Goal: Information Seeking & Learning: Check status

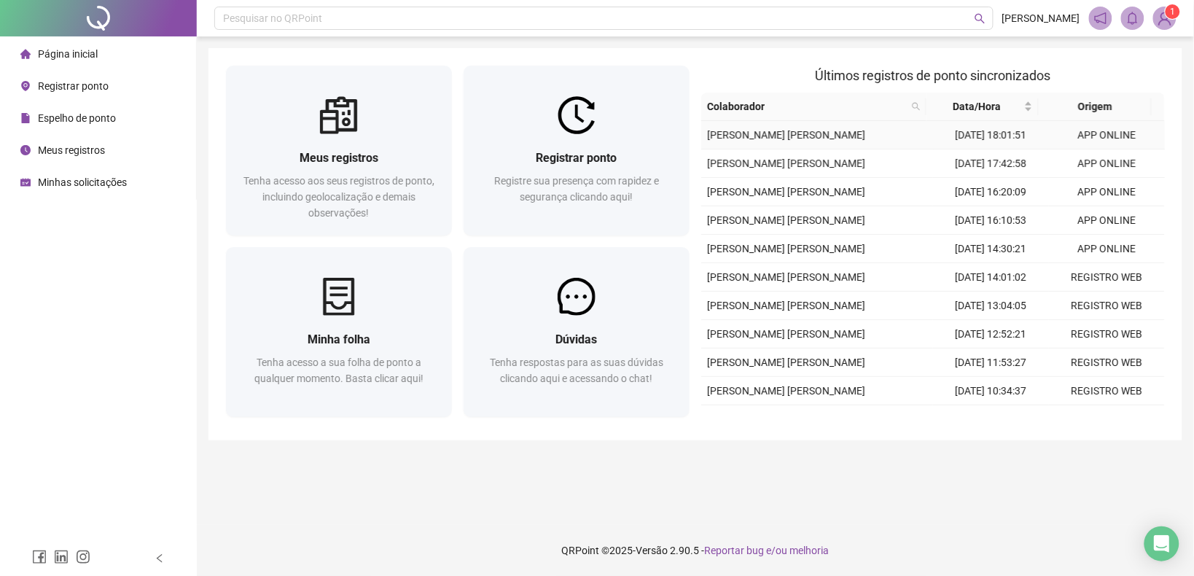
click at [964, 140] on td "[DATE] 18:01:51" at bounding box center [991, 135] width 116 height 28
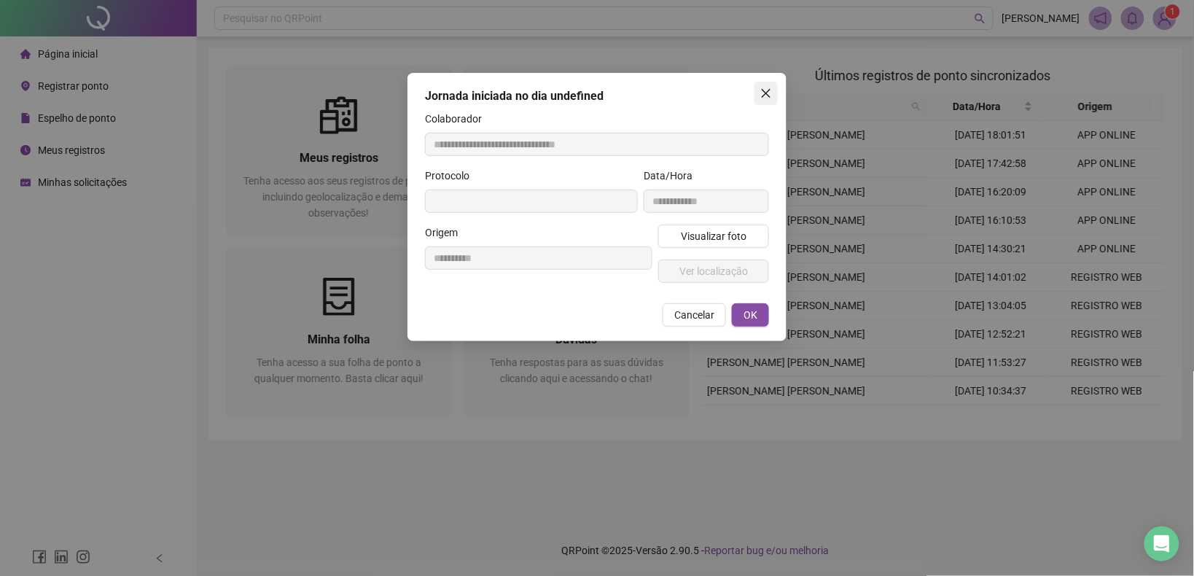
click at [758, 91] on span "Close" at bounding box center [766, 93] width 23 height 12
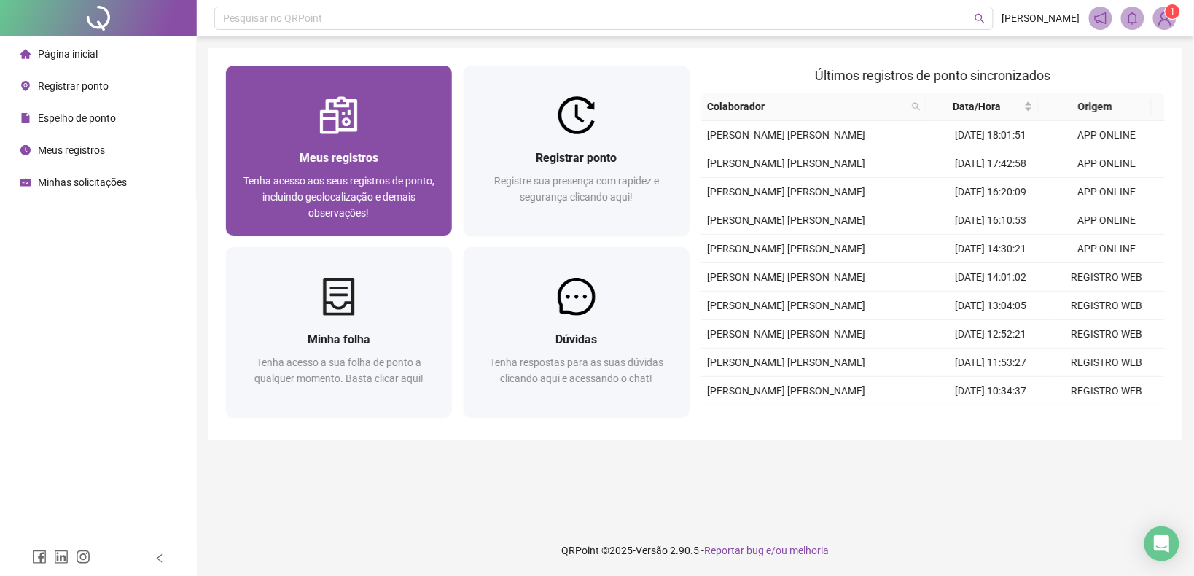
click at [294, 179] on span "Tenha acesso aos seus registros de ponto, incluindo geolocalização e demais obs…" at bounding box center [338, 197] width 191 height 44
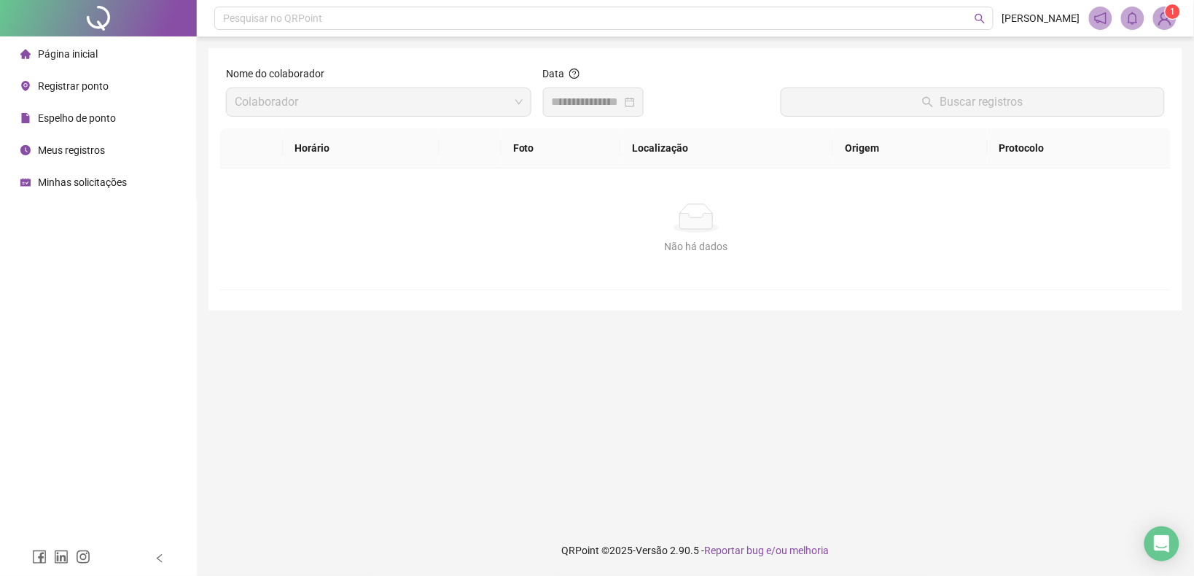
click at [588, 114] on div at bounding box center [593, 101] width 101 height 29
click at [461, 102] on span "[PERSON_NAME] [PERSON_NAME]" at bounding box center [379, 102] width 288 height 28
click at [602, 104] on input at bounding box center [587, 101] width 70 height 17
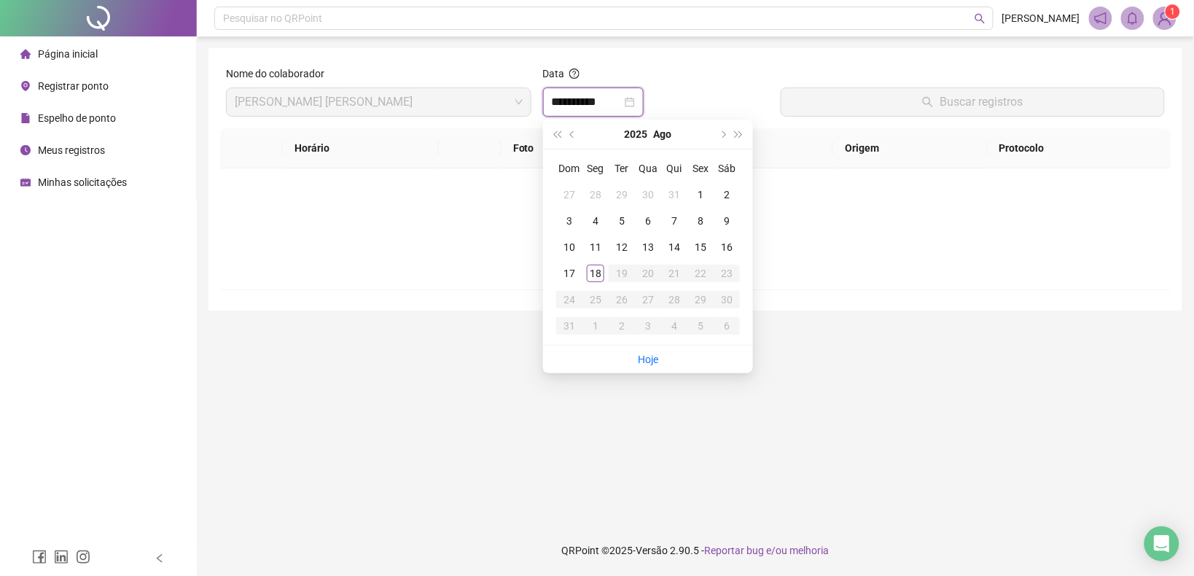
type input "**********"
click at [592, 274] on div "18" at bounding box center [595, 273] width 17 height 17
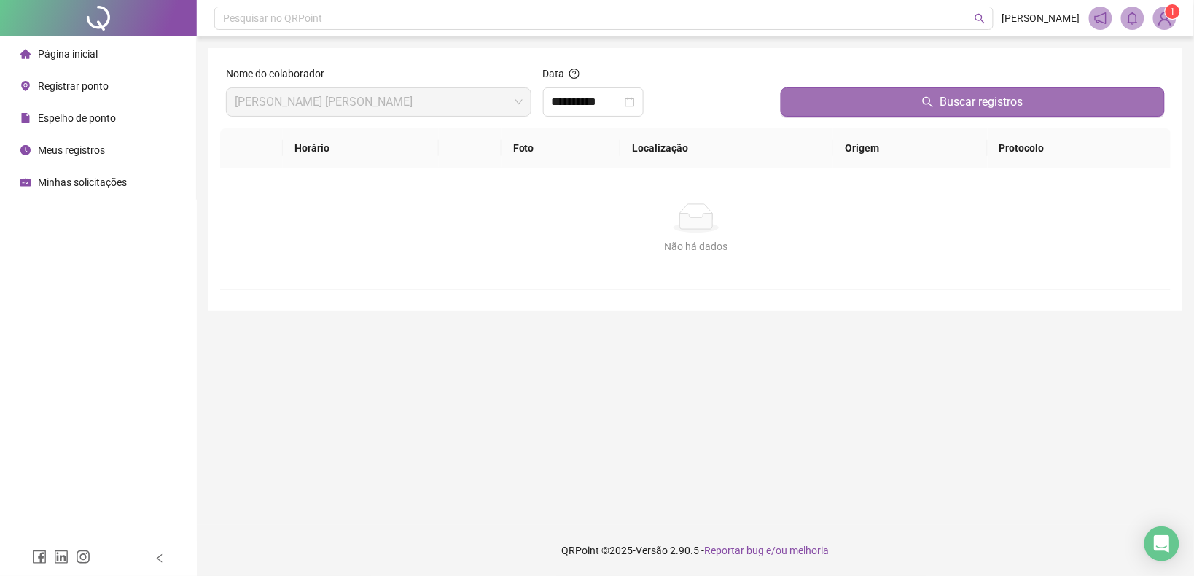
click at [934, 112] on button "Buscar registros" at bounding box center [973, 101] width 384 height 29
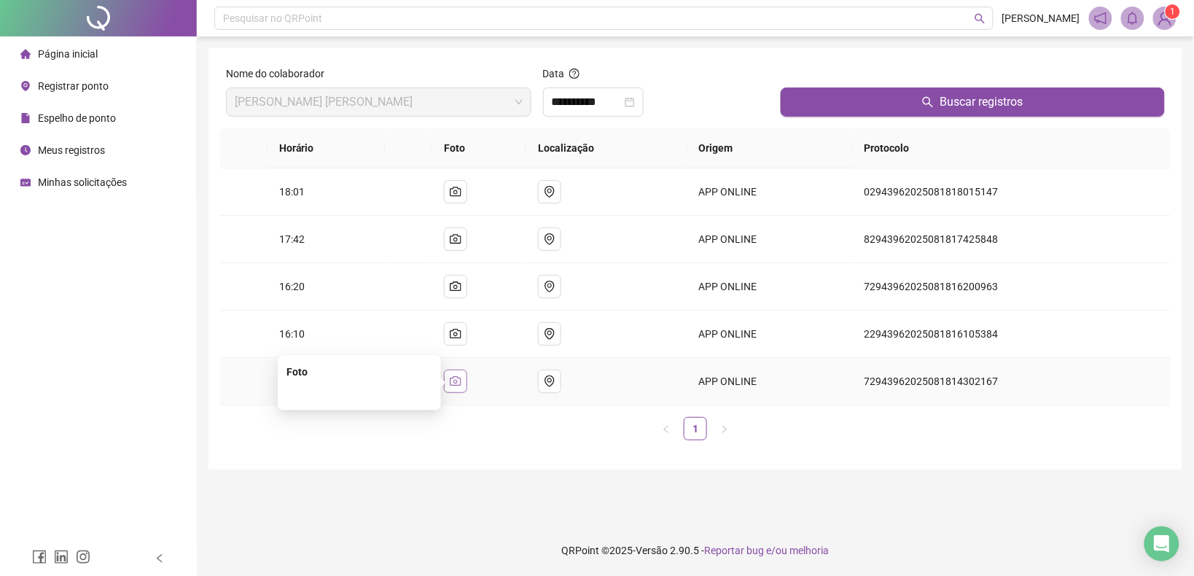
click at [461, 384] on icon "camera" at bounding box center [456, 381] width 12 height 12
click at [285, 407] on div "Horário Foto Localização Origem Protocolo 18:01 APP ONLINE 02943962025081818015…" at bounding box center [695, 284] width 951 height 312
click at [453, 376] on button "button" at bounding box center [455, 381] width 23 height 23
click at [359, 311] on img at bounding box center [359, 311] width 0 height 0
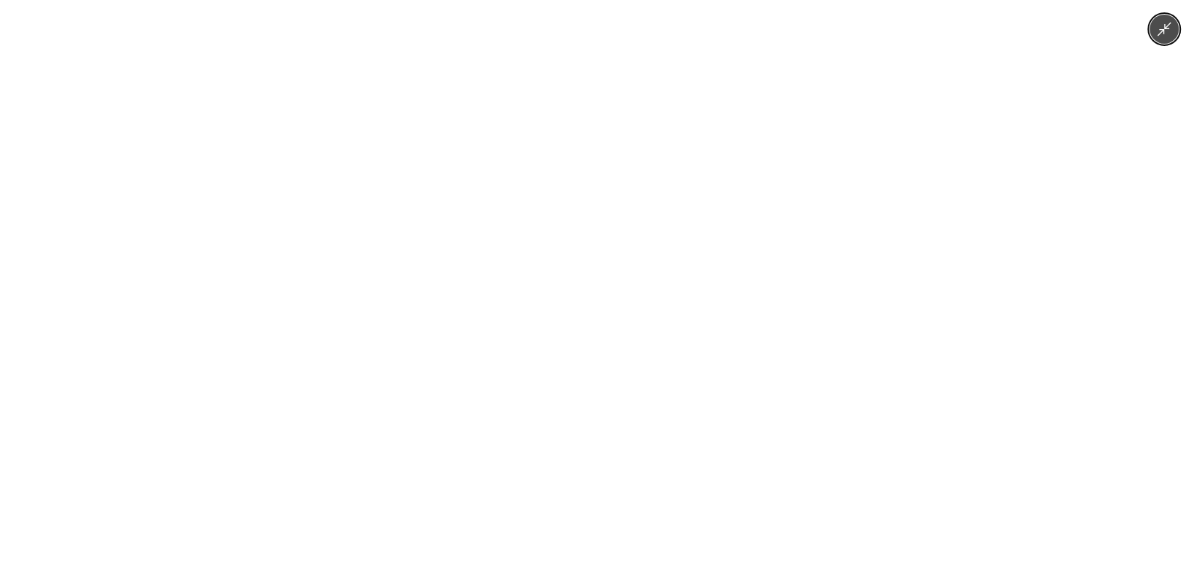
click at [1021, 234] on div at bounding box center [597, 288] width 1194 height 576
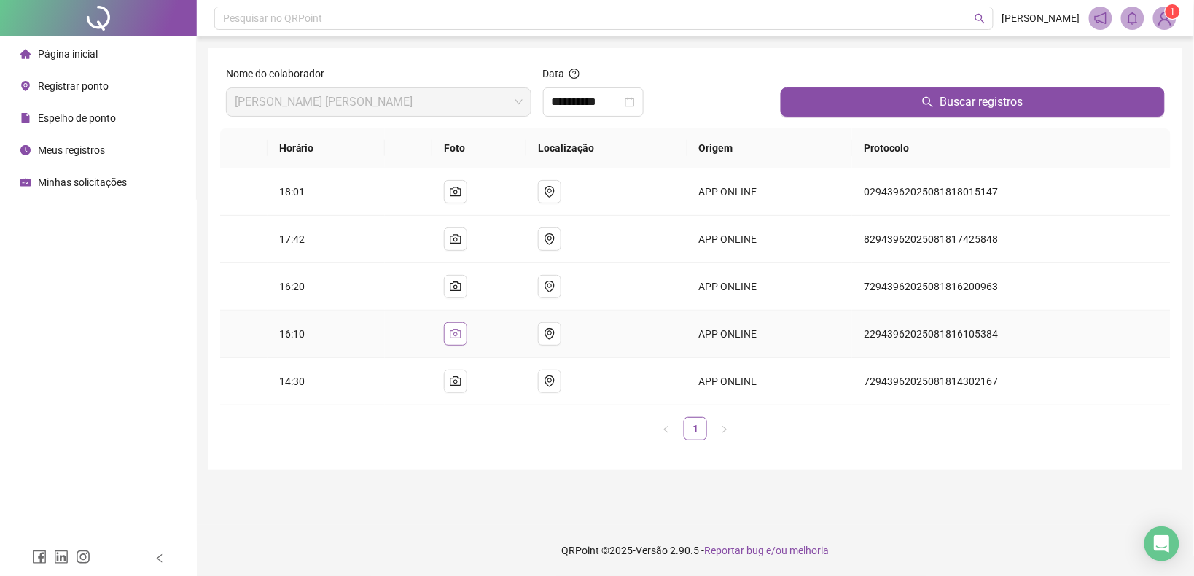
click at [458, 335] on icon "camera" at bounding box center [456, 334] width 12 height 12
click at [359, 263] on img at bounding box center [359, 263] width 0 height 0
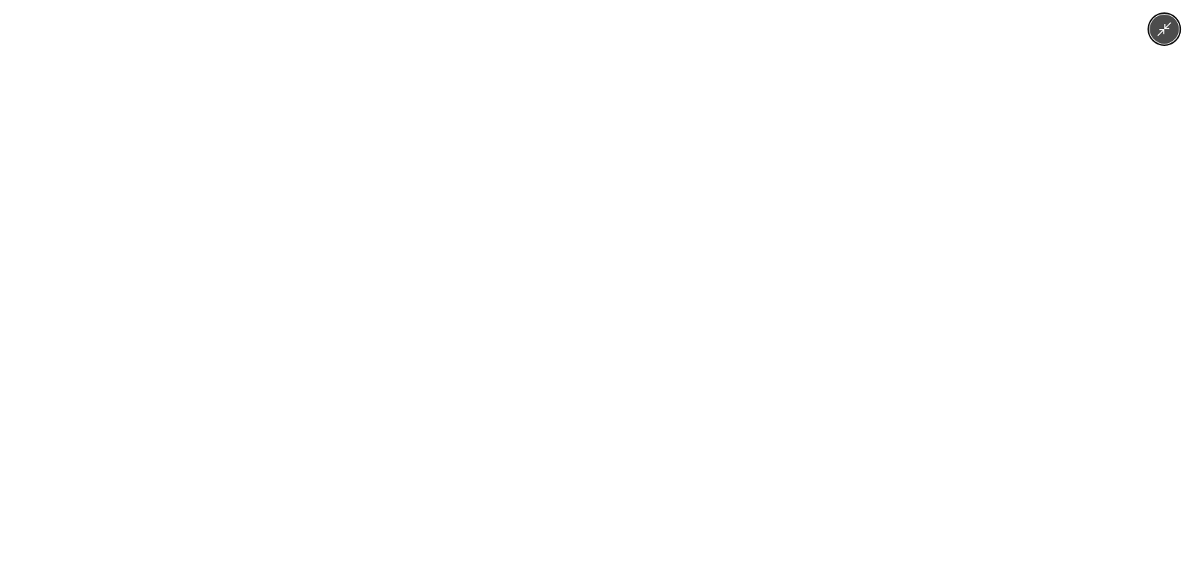
click at [957, 262] on div at bounding box center [597, 288] width 1194 height 576
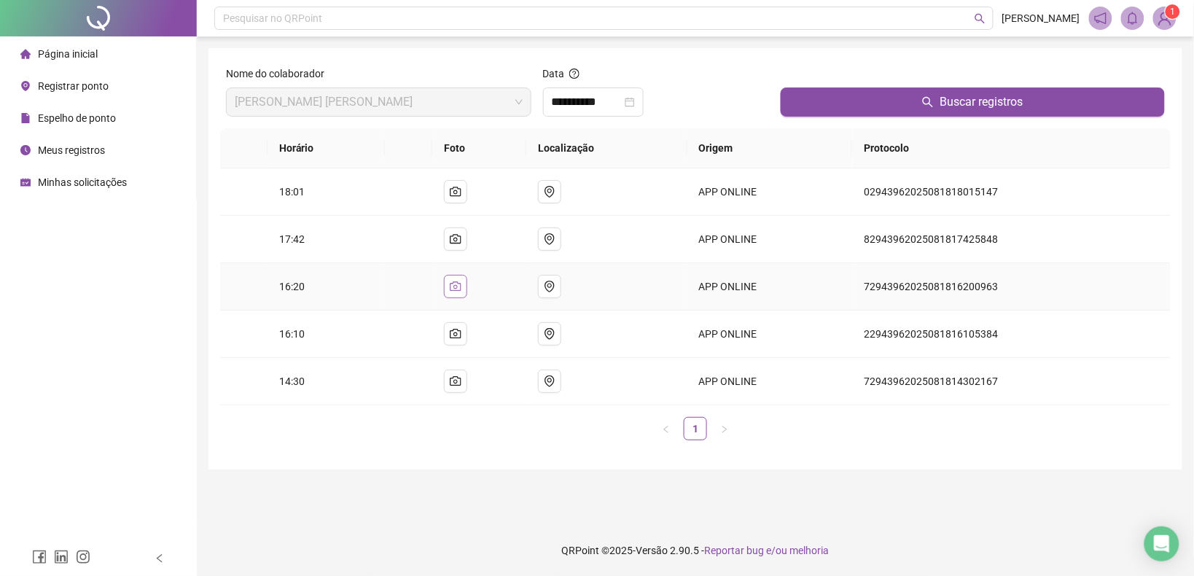
click at [457, 297] on button "button" at bounding box center [455, 286] width 23 height 23
click at [359, 216] on img at bounding box center [359, 216] width 0 height 0
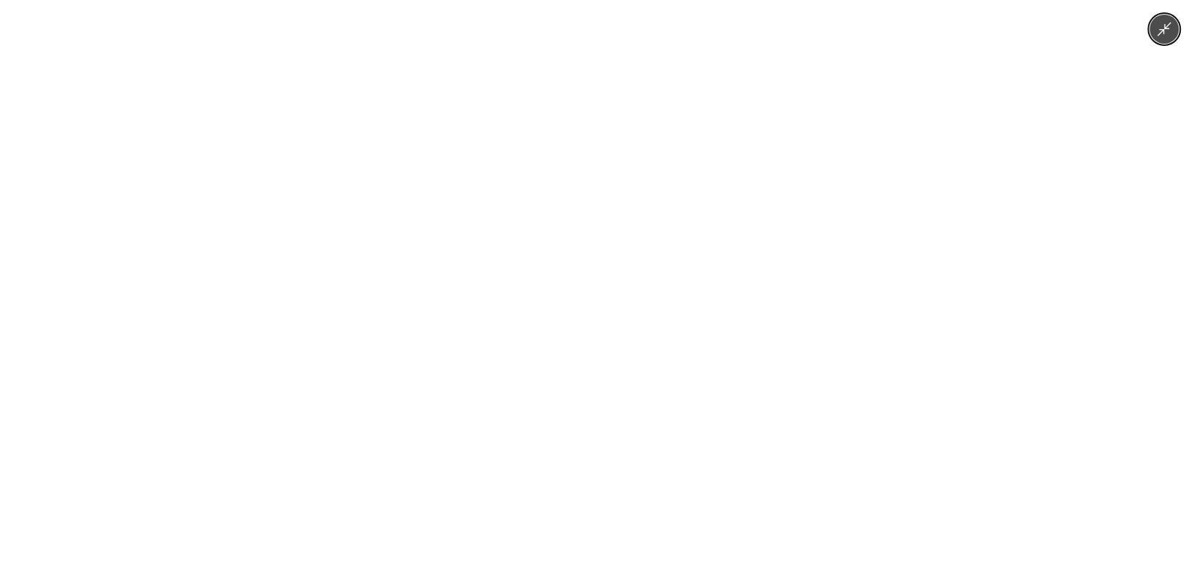
click at [927, 292] on div at bounding box center [597, 288] width 1194 height 576
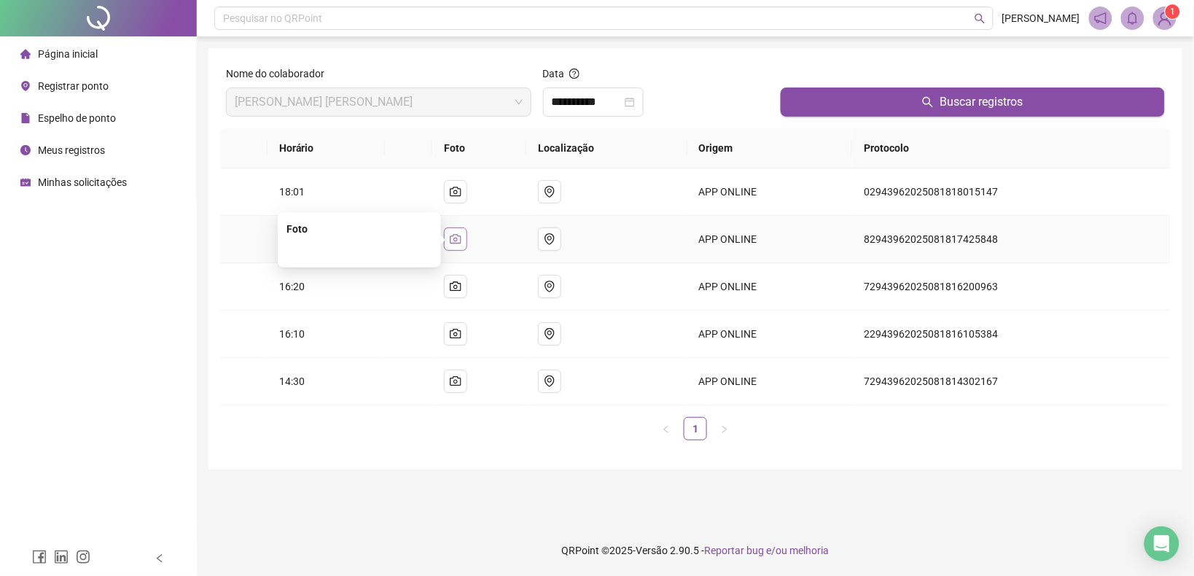
click at [454, 248] on button "button" at bounding box center [455, 238] width 23 height 23
click at [359, 168] on img at bounding box center [359, 168] width 0 height 0
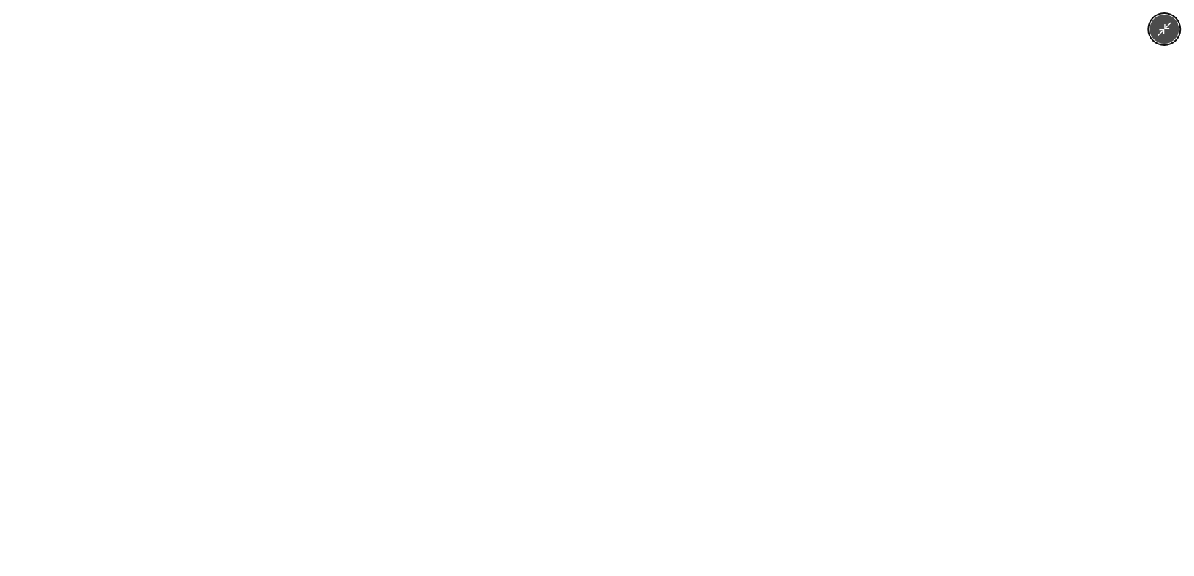
click at [1015, 237] on div at bounding box center [597, 288] width 1194 height 576
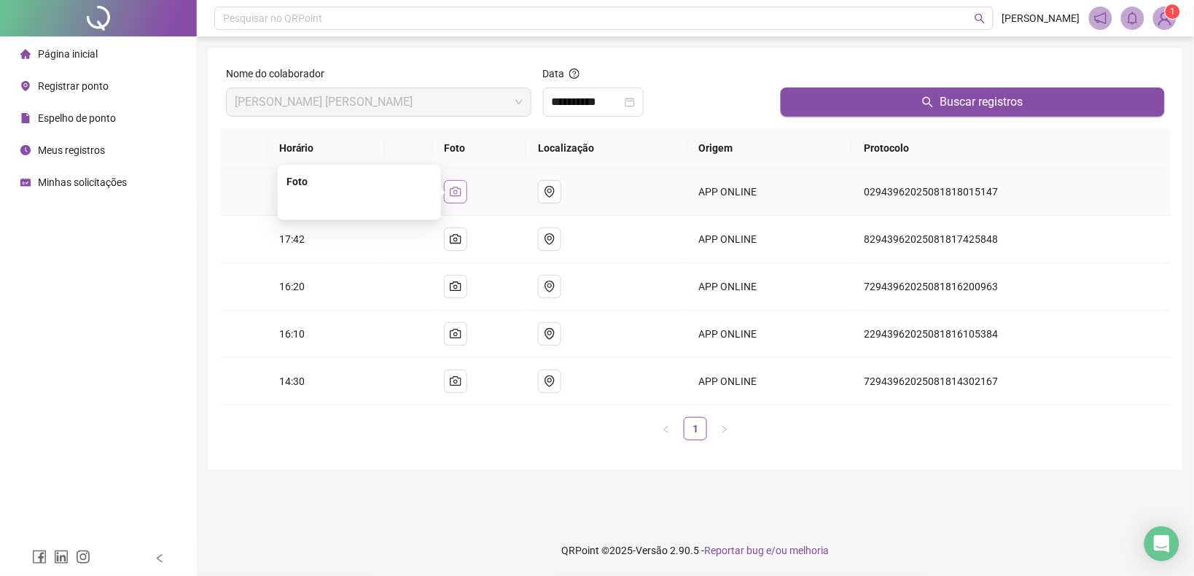
click at [463, 198] on button "button" at bounding box center [455, 191] width 23 height 23
click at [359, 121] on img at bounding box center [359, 121] width 0 height 0
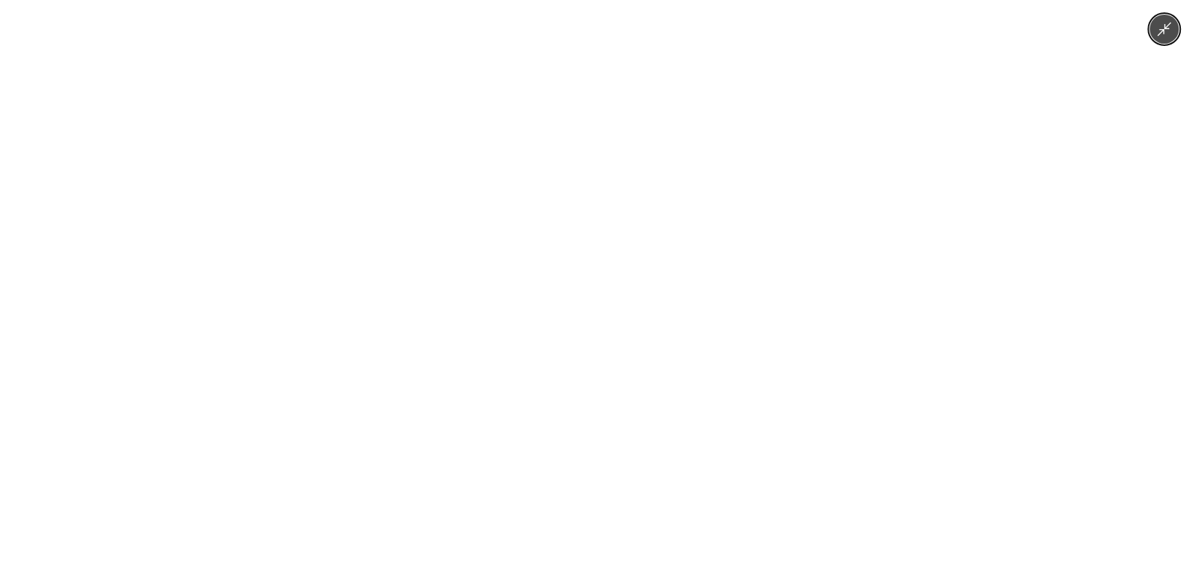
click at [956, 292] on div at bounding box center [597, 288] width 1194 height 576
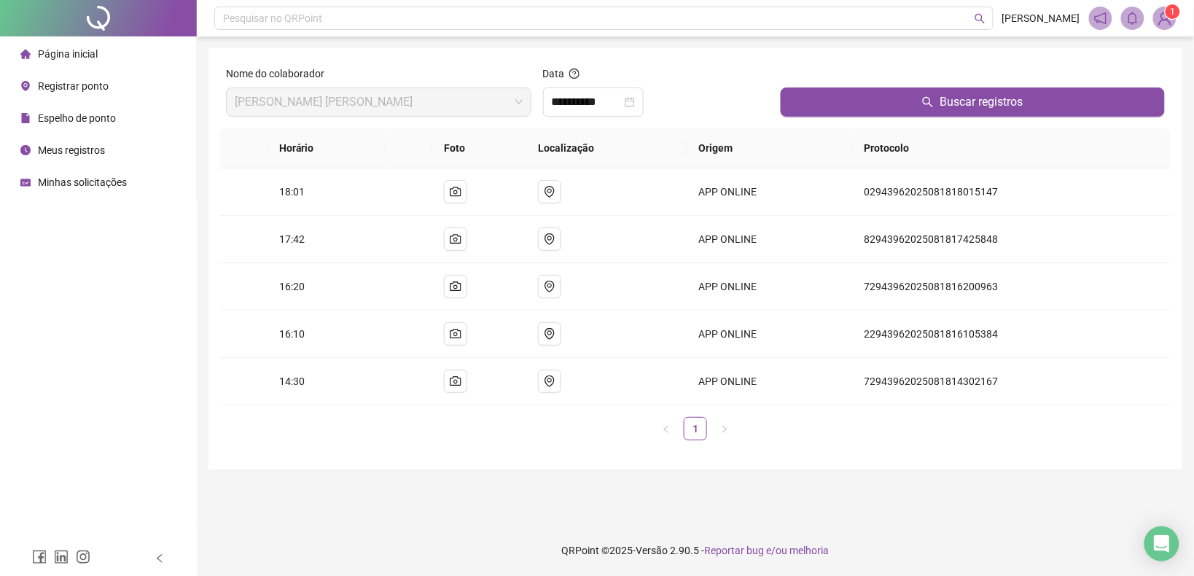
click at [728, 443] on div "Horário Foto Localização Origem Protocolo 18:01 APP ONLINE 02943962025081818015…" at bounding box center [695, 290] width 951 height 324
click at [461, 330] on icon "camera" at bounding box center [455, 333] width 11 height 9
click at [359, 263] on img at bounding box center [359, 263] width 0 height 0
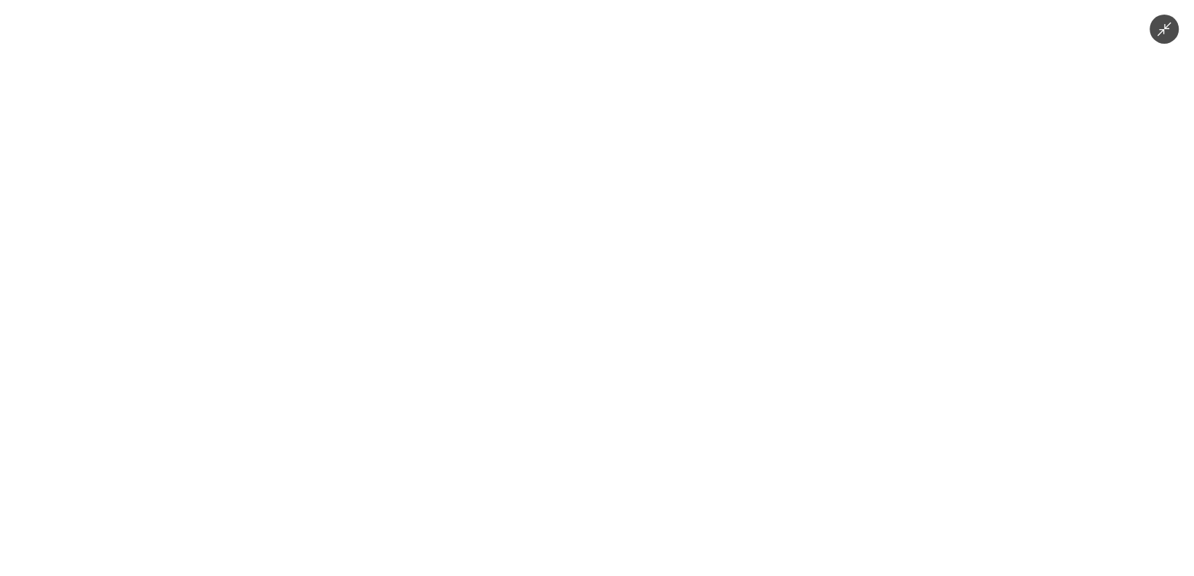
click at [992, 305] on div at bounding box center [597, 288] width 1194 height 576
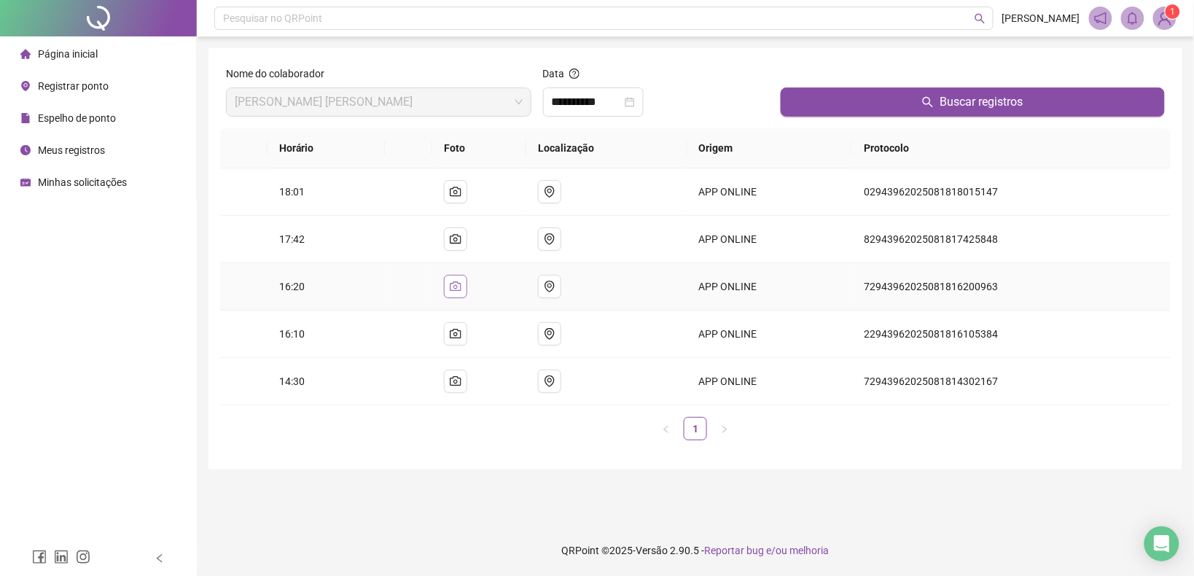
click at [461, 292] on icon "camera" at bounding box center [456, 287] width 12 height 12
click at [359, 216] on img at bounding box center [359, 216] width 0 height 0
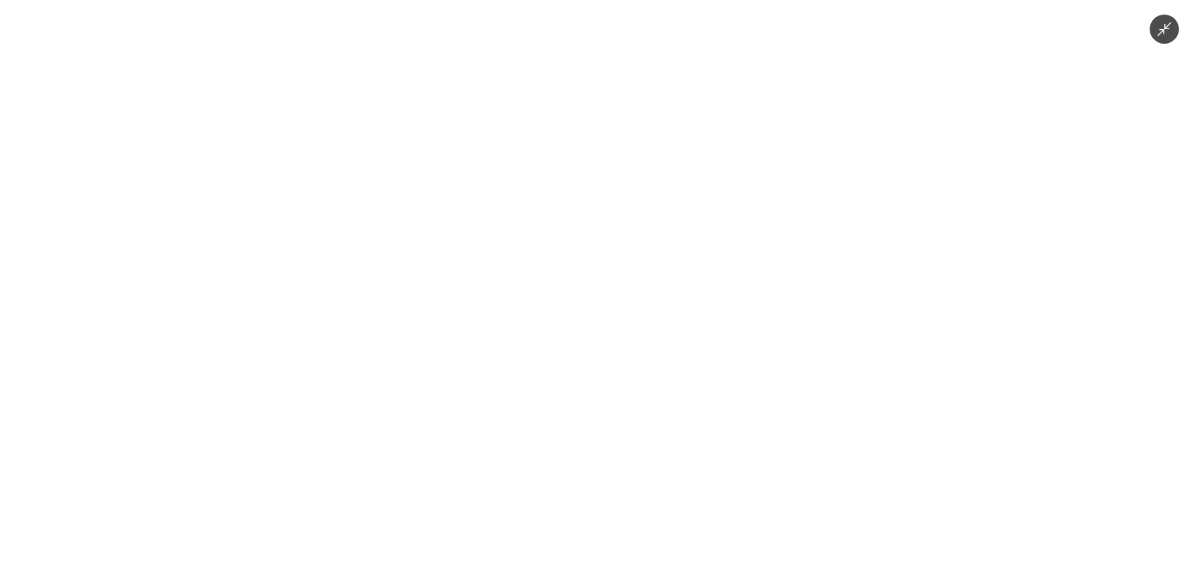
click at [955, 359] on div at bounding box center [597, 288] width 1194 height 576
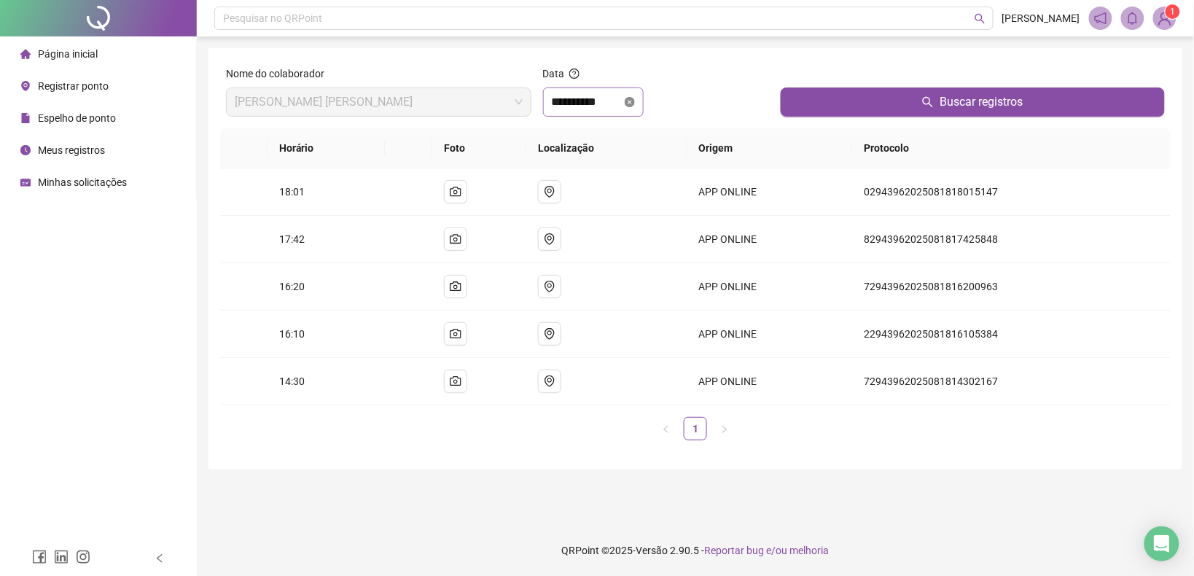
click at [635, 100] on icon "close-circle" at bounding box center [630, 102] width 10 height 10
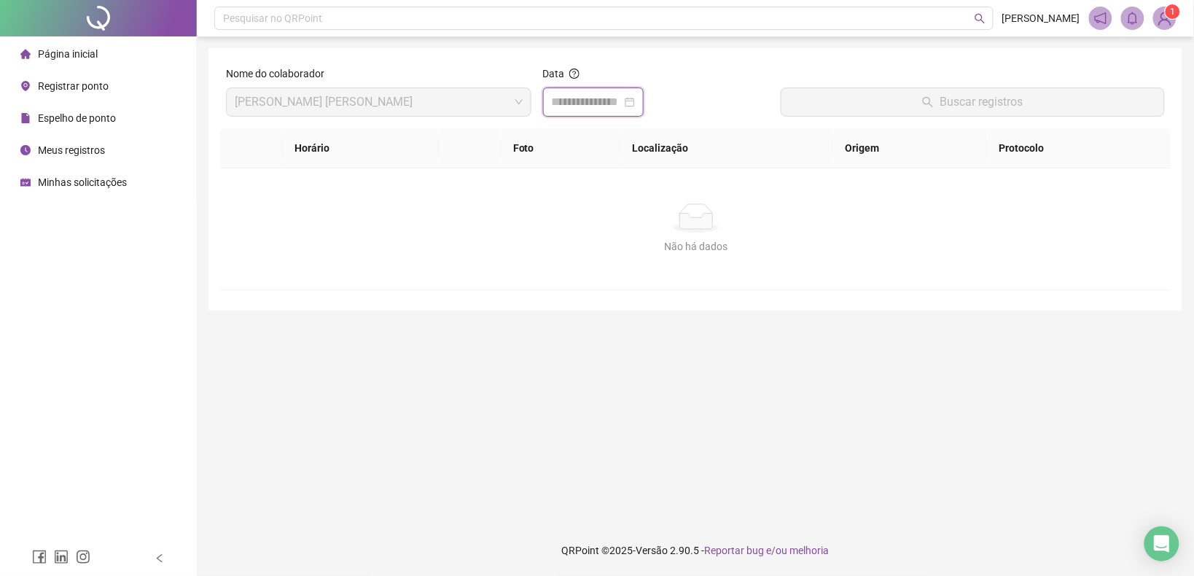
click at [582, 110] on input at bounding box center [587, 101] width 70 height 17
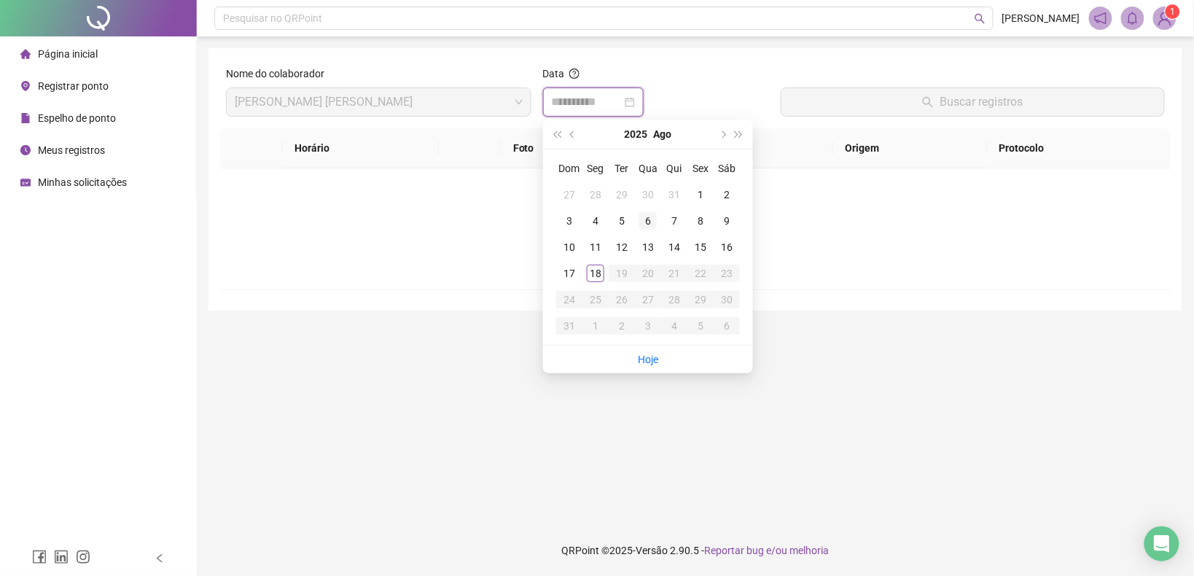
type input "**********"
click at [642, 223] on div "6" at bounding box center [647, 220] width 17 height 17
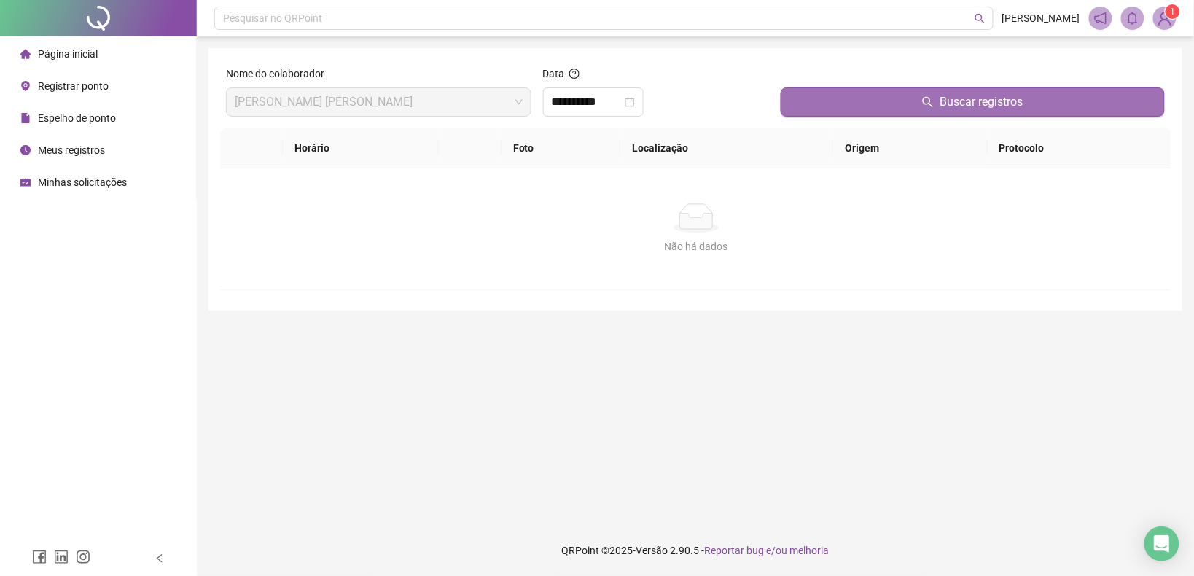
click at [835, 93] on button "Buscar registros" at bounding box center [973, 101] width 384 height 29
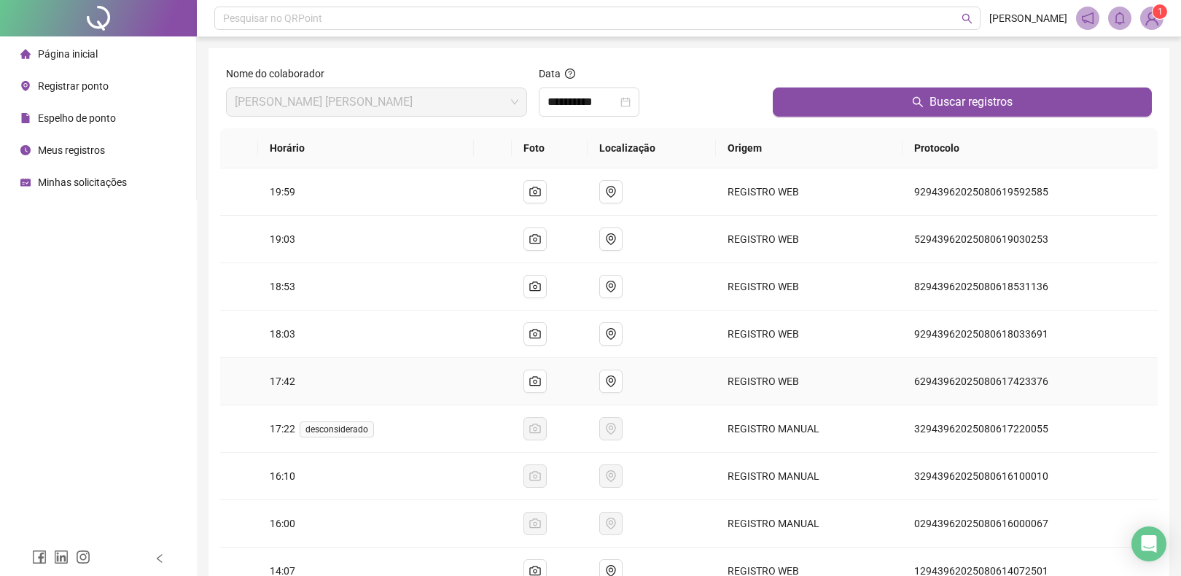
scroll to position [147, 0]
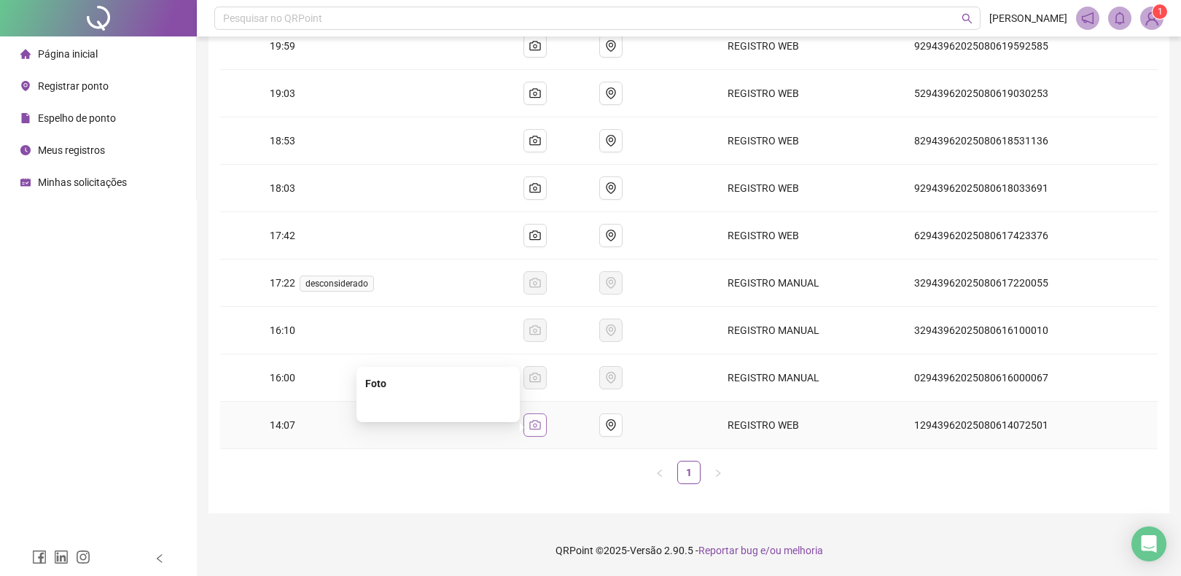
click at [547, 429] on button "button" at bounding box center [534, 424] width 23 height 23
click at [438, 406] on img at bounding box center [438, 406] width 0 height 0
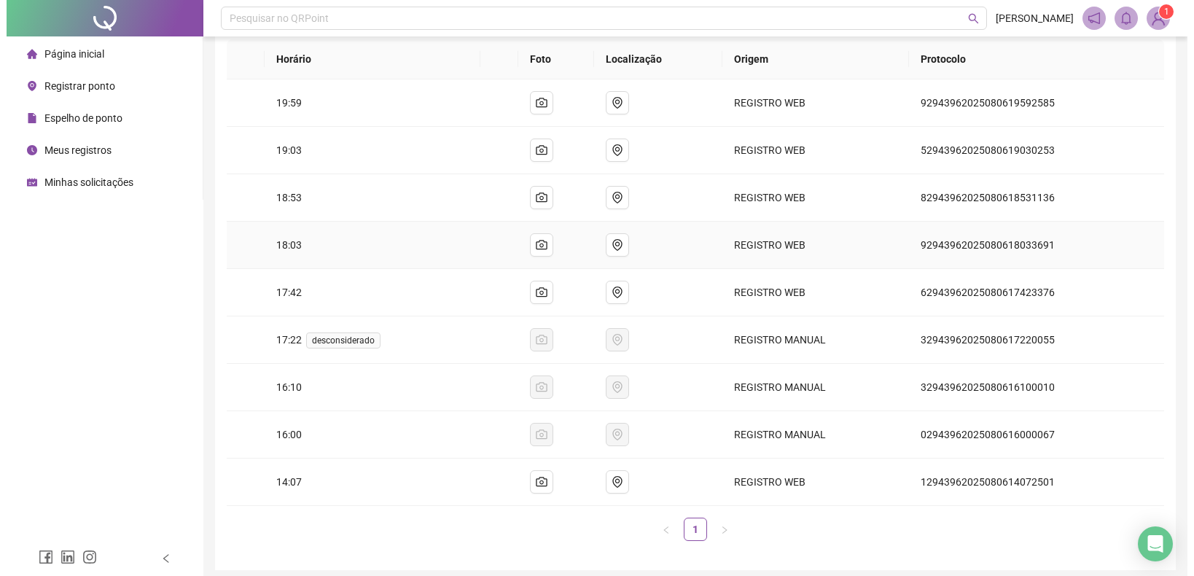
scroll to position [56, 0]
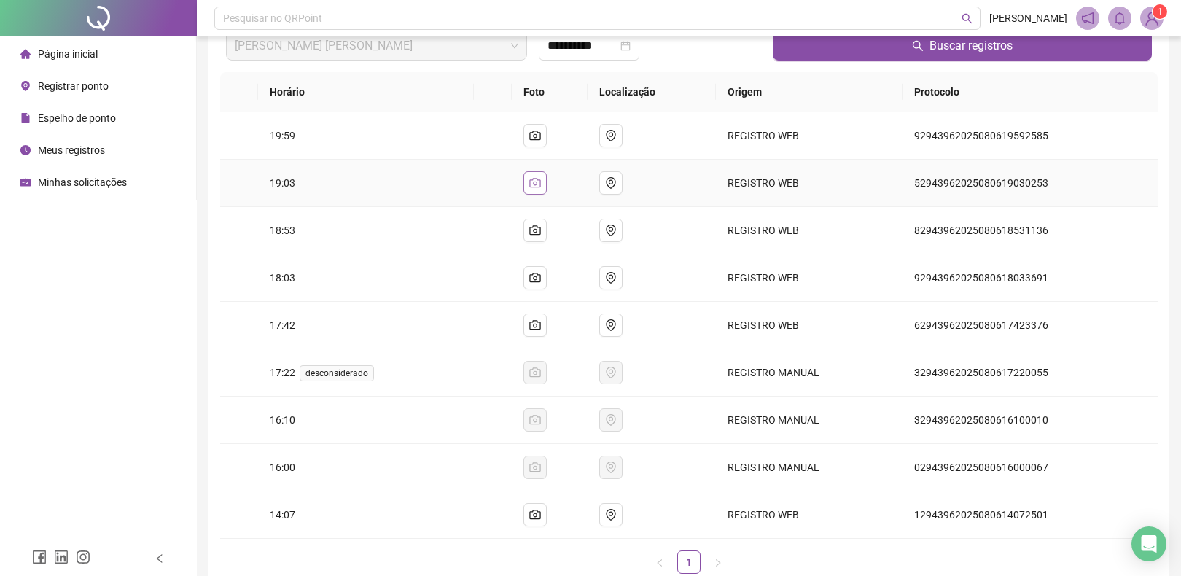
click at [541, 186] on icon "camera" at bounding box center [535, 183] width 12 height 12
click at [438, 149] on img at bounding box center [438, 149] width 0 height 0
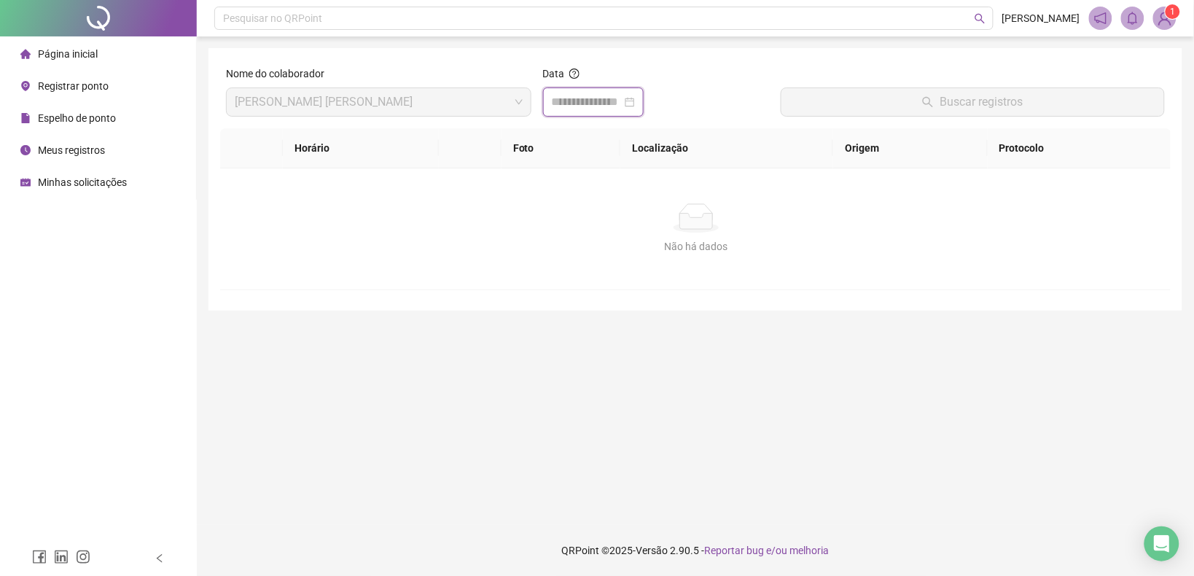
click at [613, 102] on input at bounding box center [587, 101] width 70 height 17
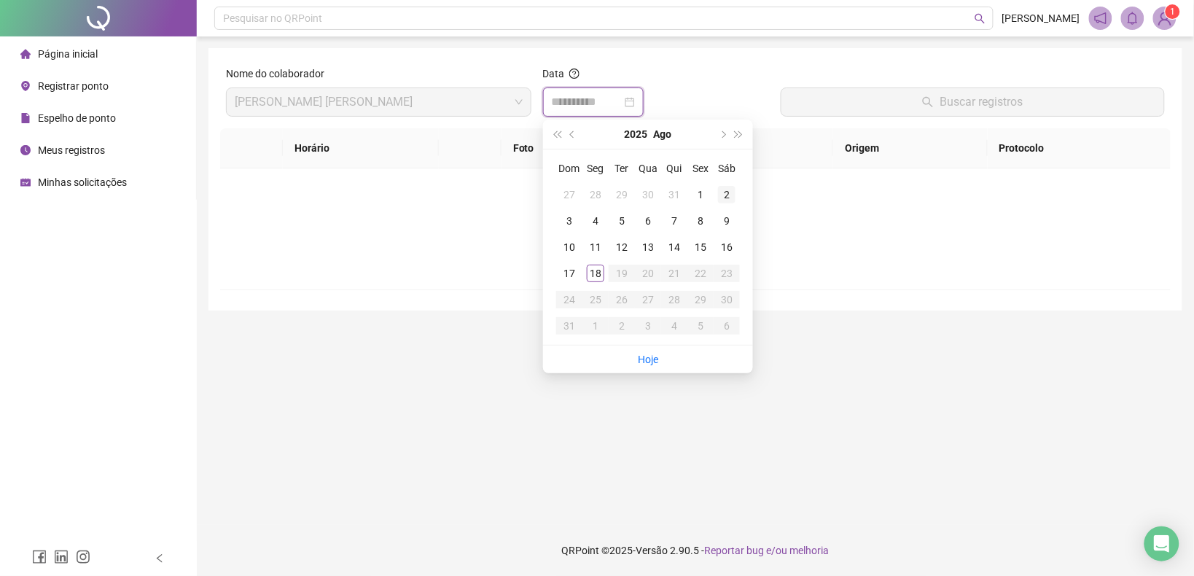
type input "**********"
click at [574, 136] on button "prev-year" at bounding box center [573, 134] width 16 height 29
click at [606, 274] on td "21" at bounding box center [595, 273] width 26 height 26
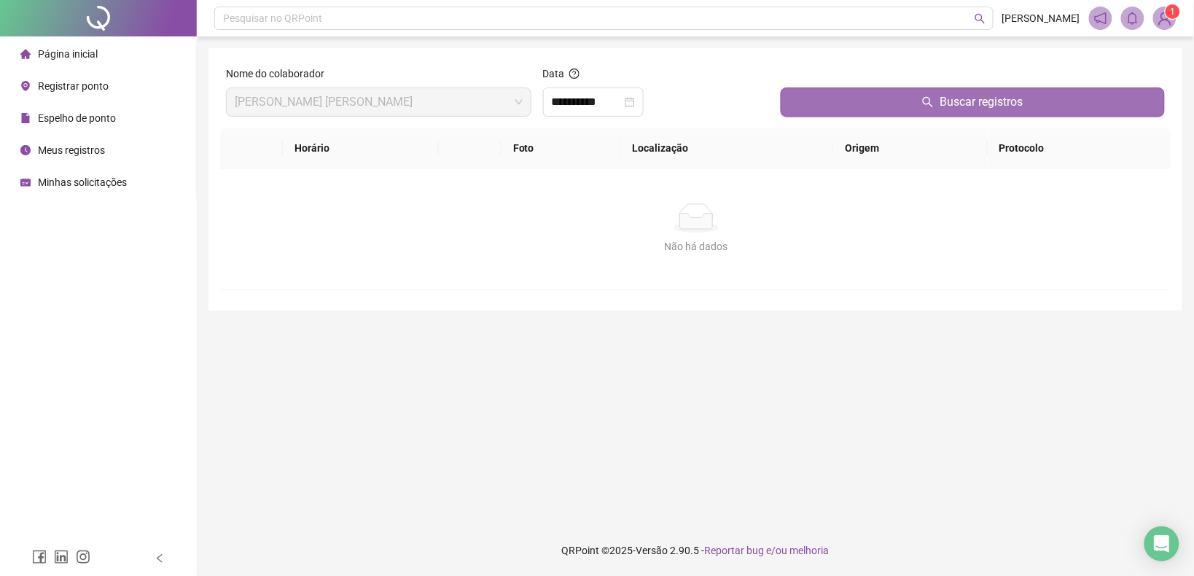
click at [849, 97] on button "Buscar registros" at bounding box center [973, 101] width 384 height 29
click at [853, 98] on button "Buscar registros" at bounding box center [973, 101] width 384 height 29
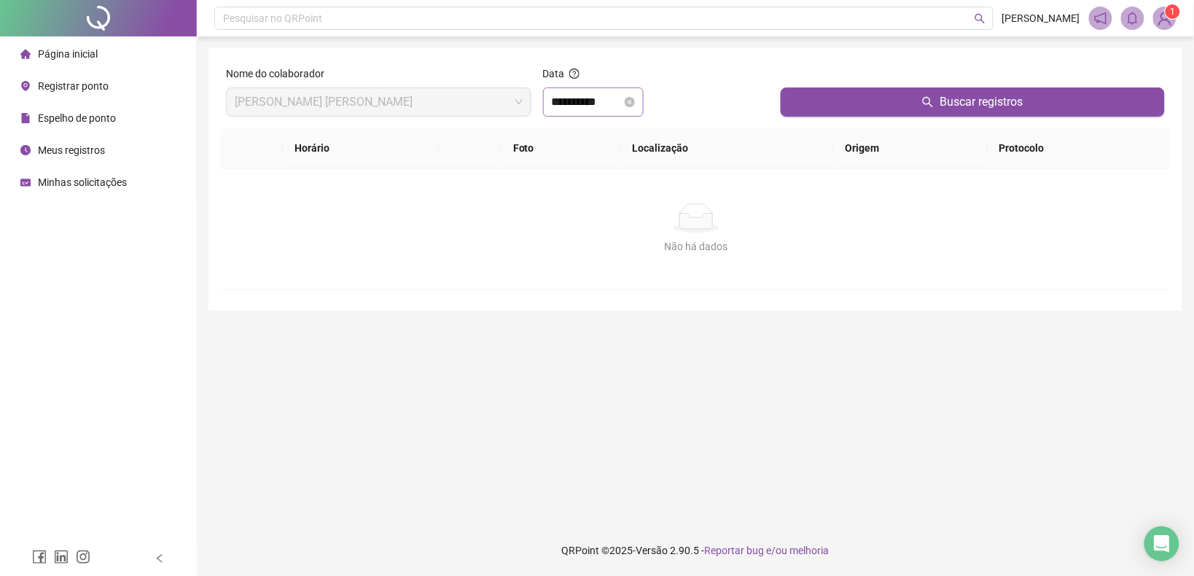
click at [601, 111] on div "**********" at bounding box center [593, 101] width 101 height 29
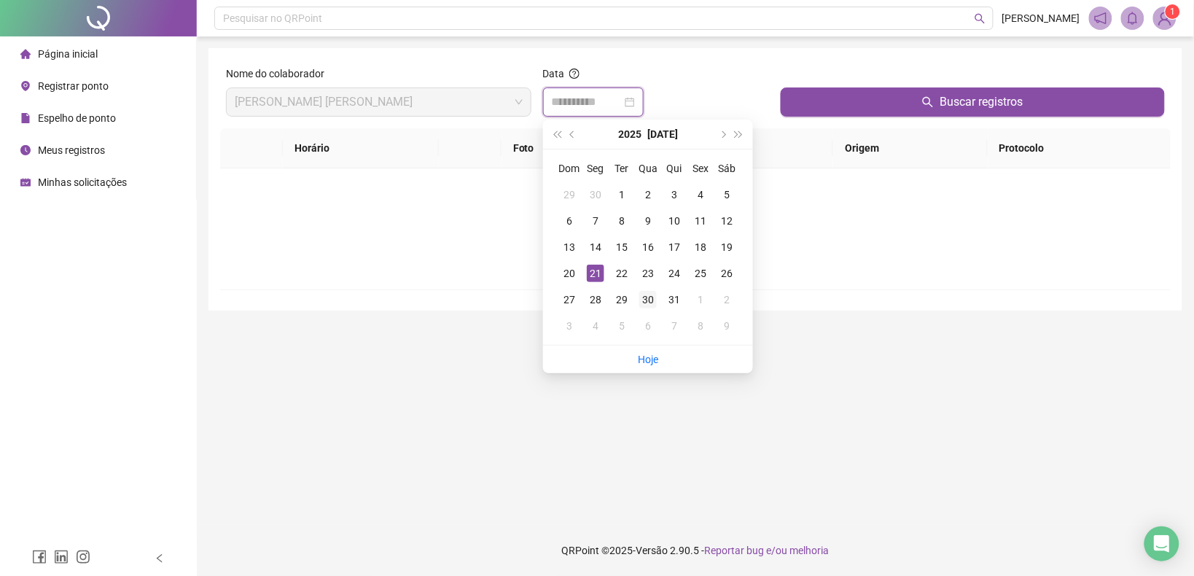
type input "**********"
click at [653, 294] on div "30" at bounding box center [647, 299] width 17 height 17
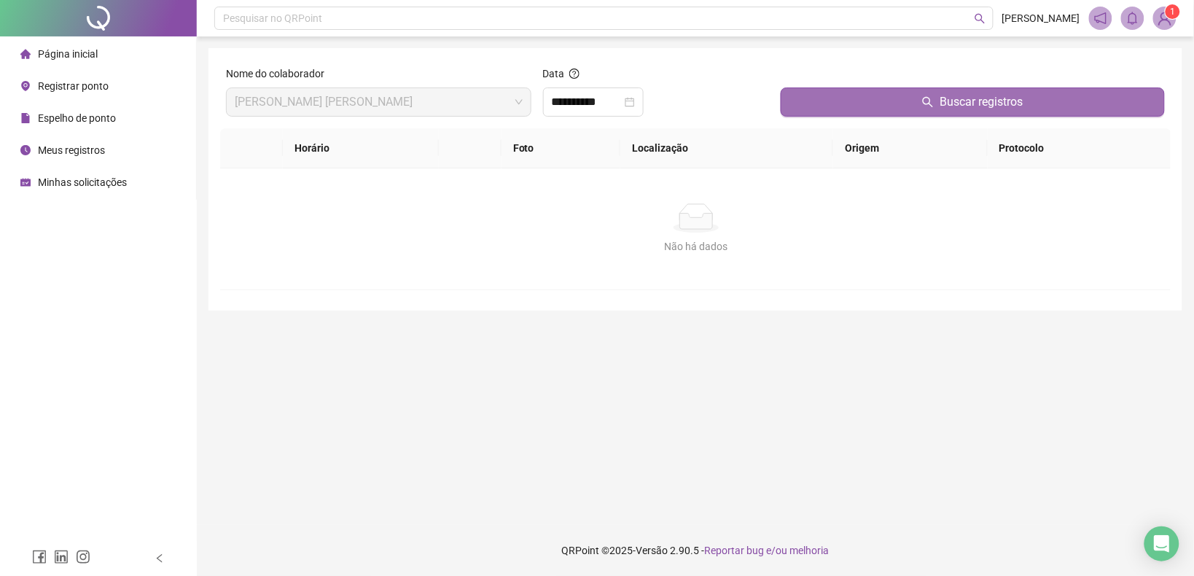
click at [826, 106] on button "Buscar registros" at bounding box center [973, 101] width 384 height 29
